Goal: Check status: Check status

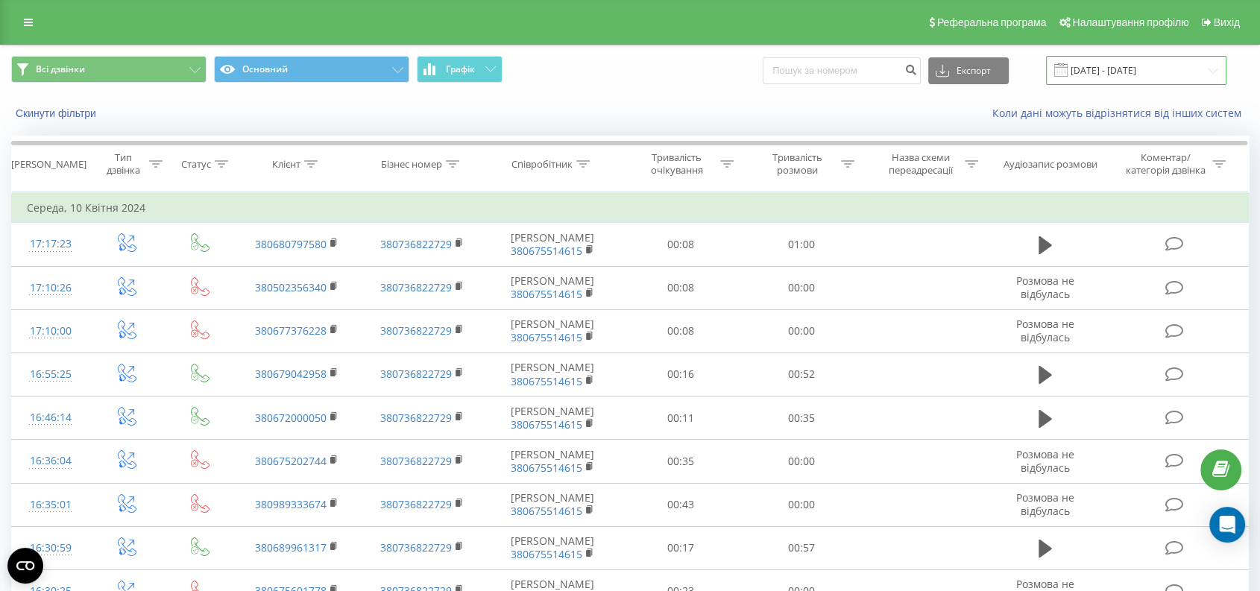
click at [1143, 63] on input "[DATE] - [DATE]" at bounding box center [1136, 70] width 180 height 29
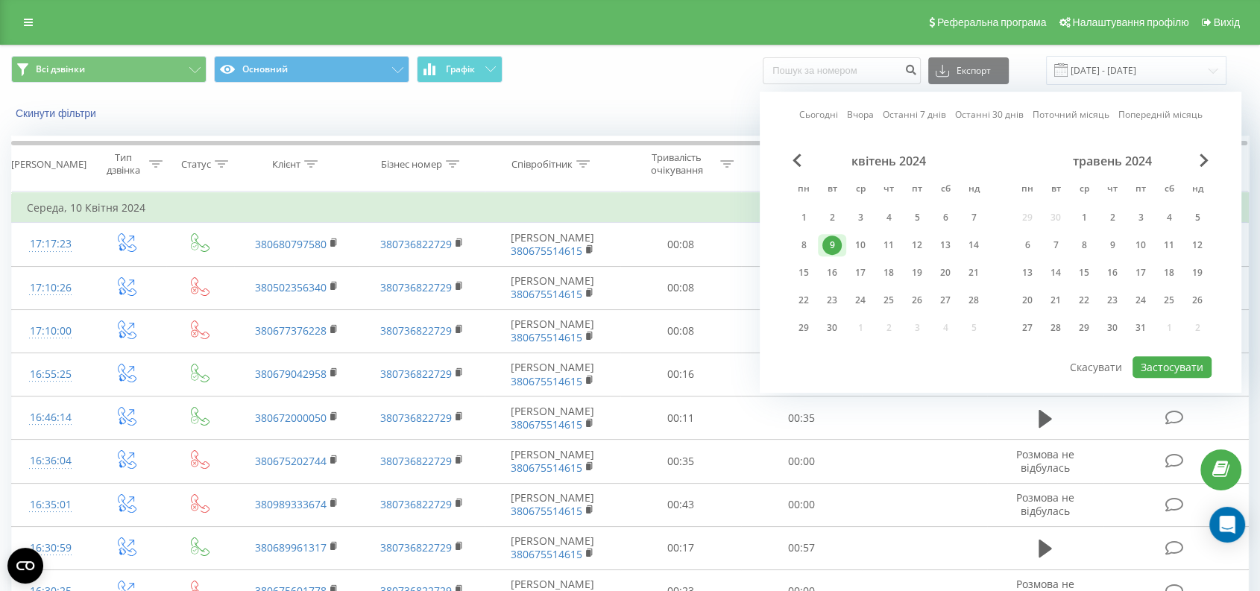
click at [803, 112] on link "Сьогодні" at bounding box center [818, 115] width 39 height 14
click at [1170, 356] on button "Застосувати" at bounding box center [1172, 367] width 79 height 22
type input "[DATE] - [DATE]"
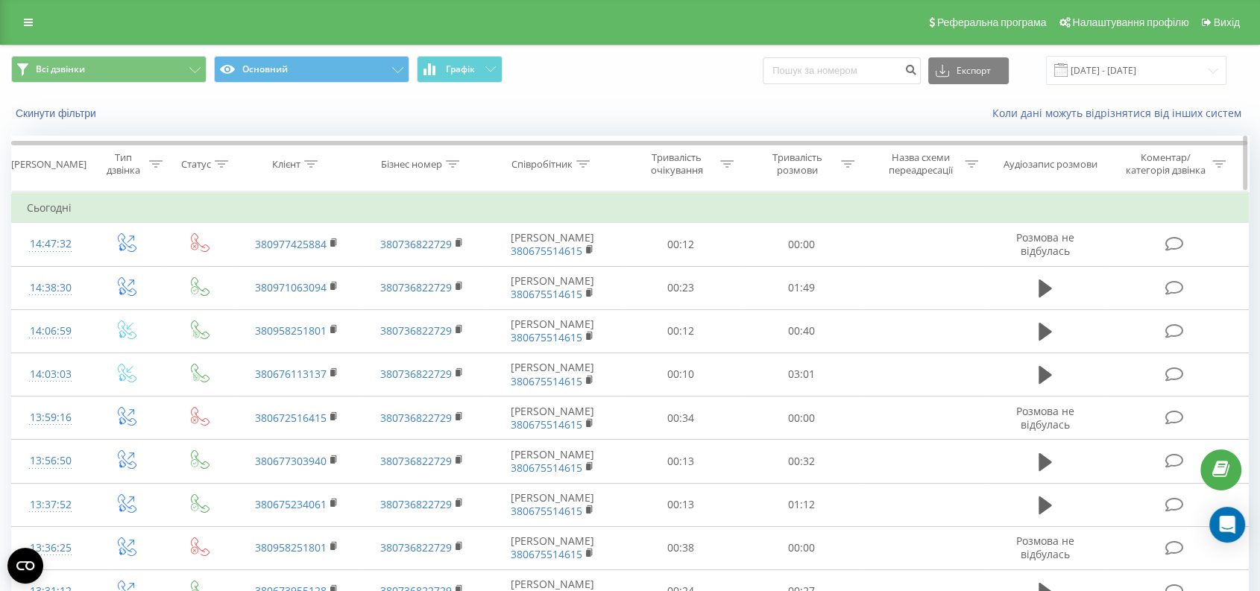
click at [800, 177] on th "Тривалість розмови" at bounding box center [801, 163] width 121 height 55
click at [806, 157] on div "Тривалість розмови" at bounding box center [798, 163] width 80 height 25
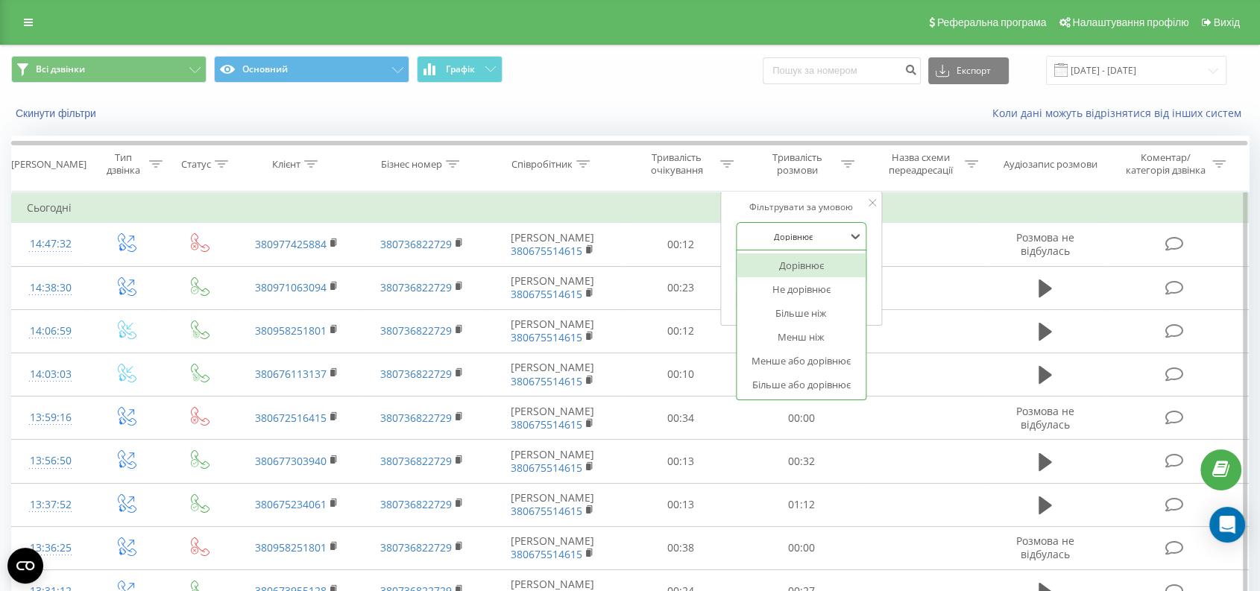
click at [822, 245] on div "Дорівнює" at bounding box center [793, 236] width 109 height 22
click at [819, 377] on div "Більше або дорівнює" at bounding box center [802, 385] width 130 height 24
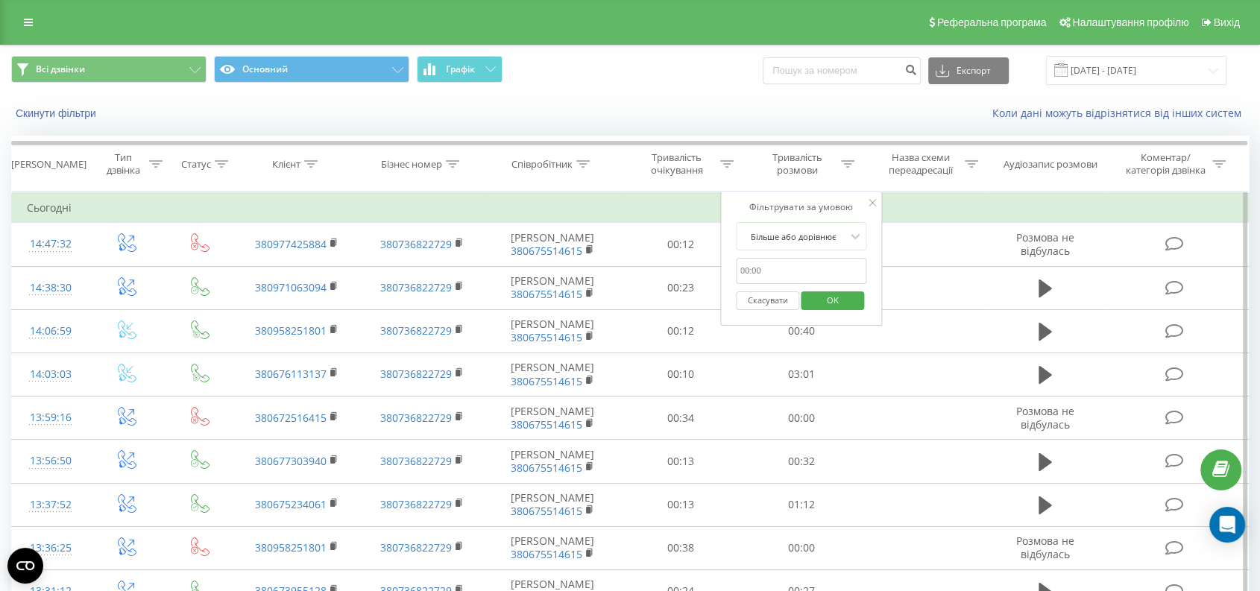
click at [784, 269] on input "text" at bounding box center [801, 271] width 131 height 26
type input "0059"
click at [833, 297] on span "OK" at bounding box center [833, 300] width 42 height 23
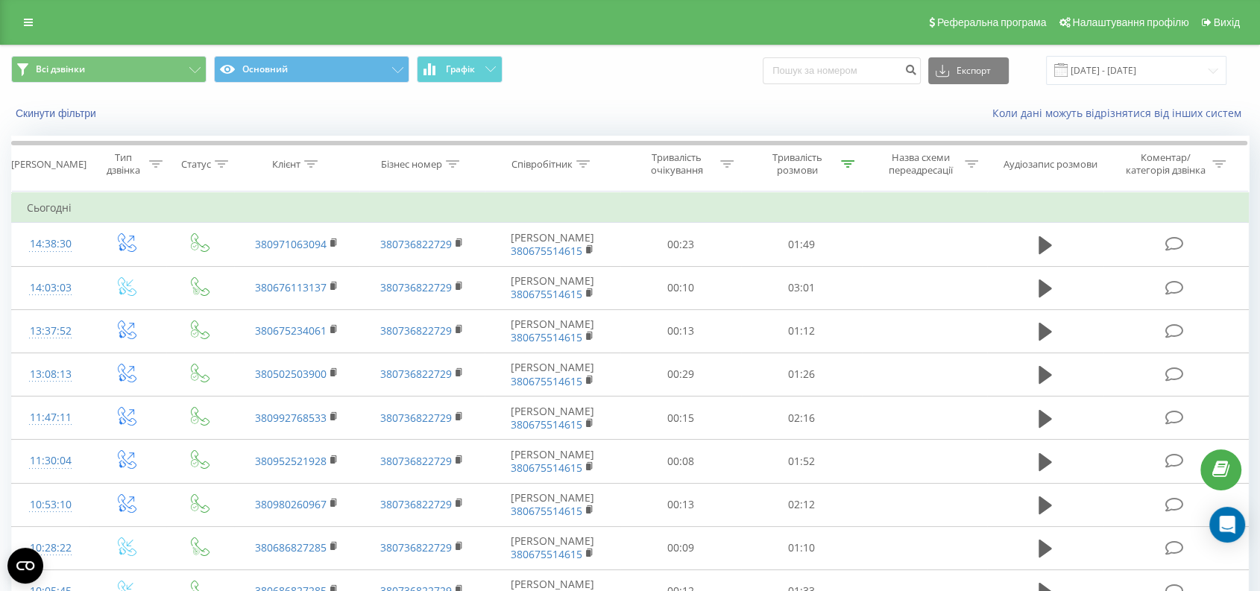
scroll to position [564, 0]
